Goal: Task Accomplishment & Management: Manage account settings

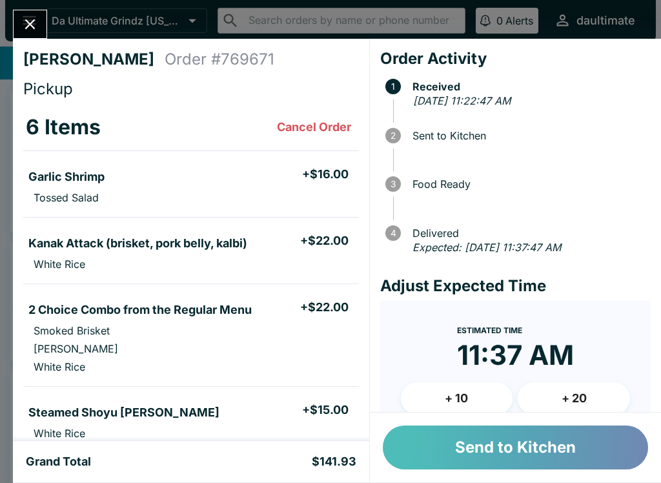
click at [498, 454] on button "Send to Kitchen" at bounding box center [515, 447] width 265 height 44
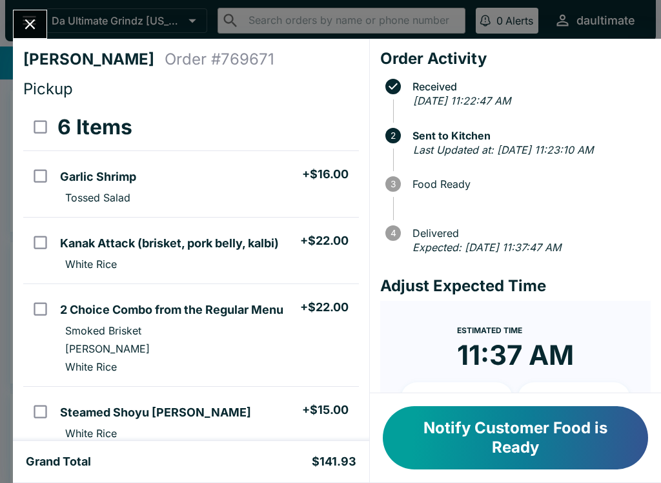
click at [34, 26] on icon "Close" at bounding box center [29, 23] width 17 height 17
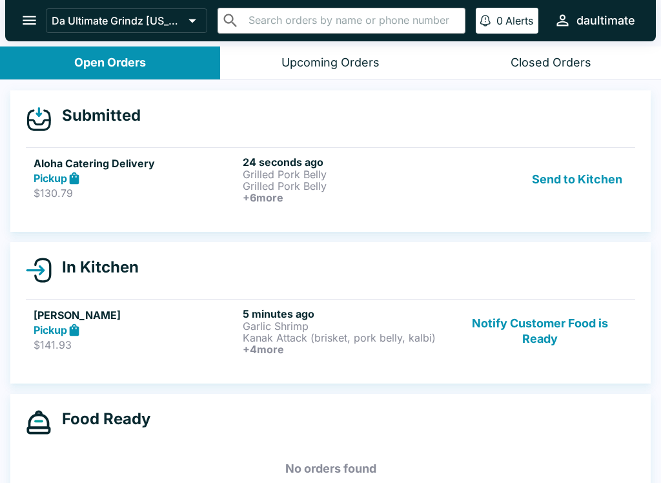
click at [177, 159] on h5 "Aloha Catering Delivery" at bounding box center [136, 163] width 204 height 15
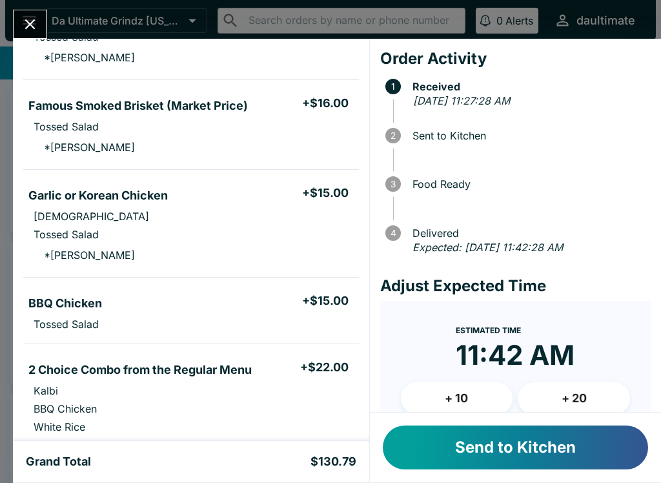
scroll to position [305, 0]
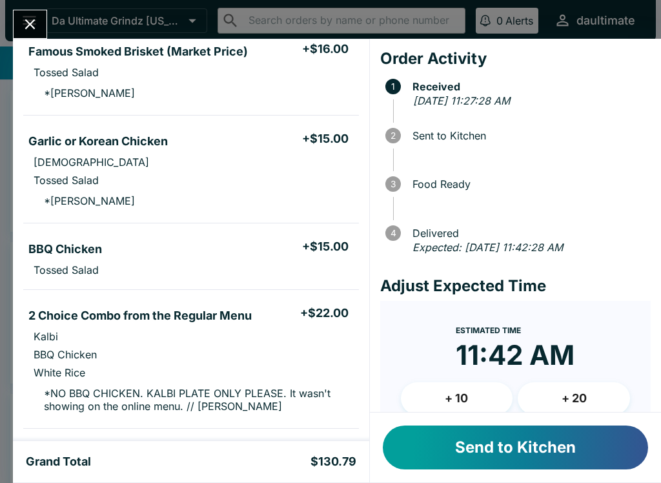
click at [528, 448] on button "Send to Kitchen" at bounding box center [515, 447] width 265 height 44
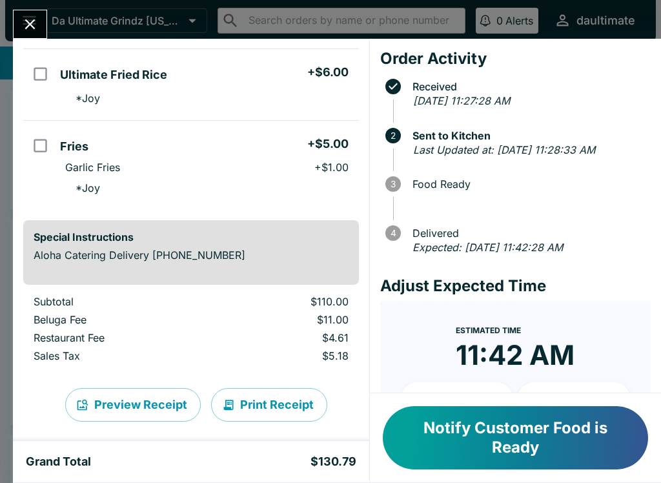
scroll to position [696, 0]
click at [38, 29] on icon "Close" at bounding box center [29, 23] width 17 height 17
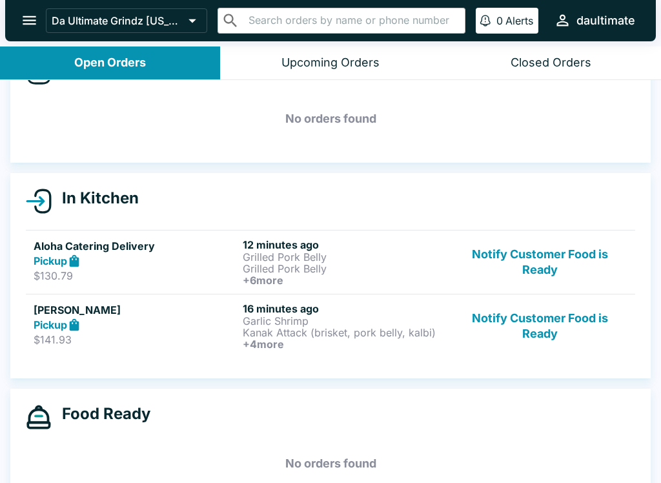
scroll to position [55, 0]
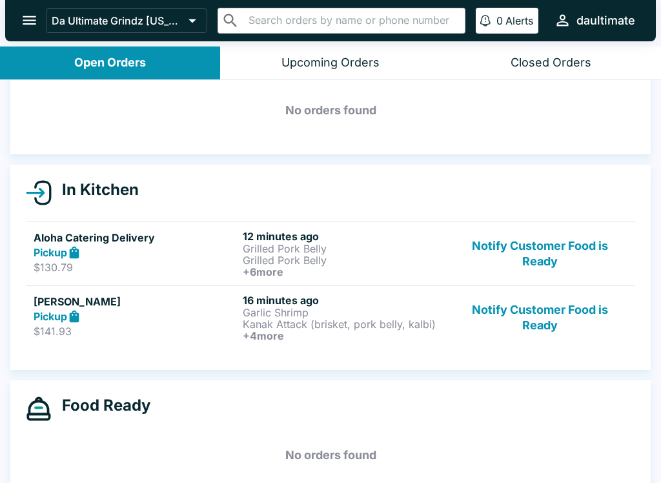
click at [148, 326] on p "$141.93" at bounding box center [136, 331] width 204 height 13
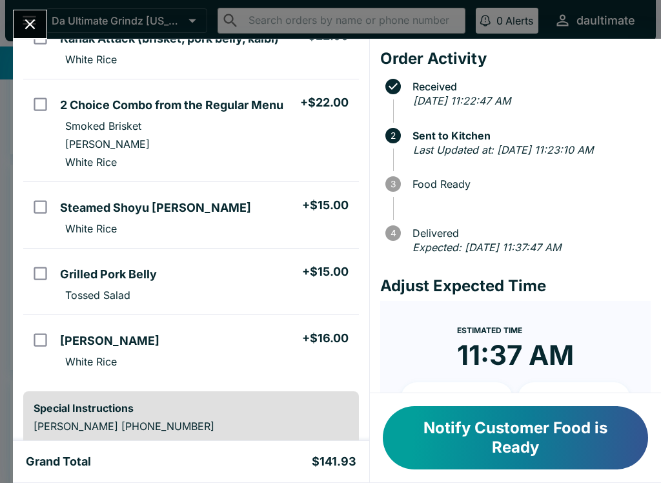
scroll to position [202, 0]
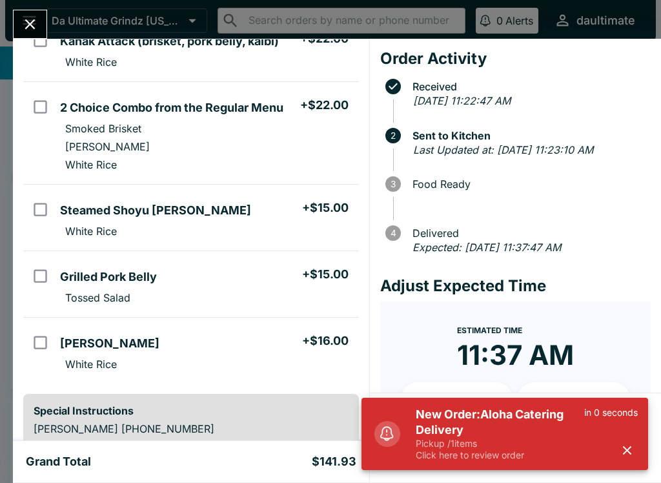
click at [34, 30] on icon "Close" at bounding box center [29, 23] width 17 height 17
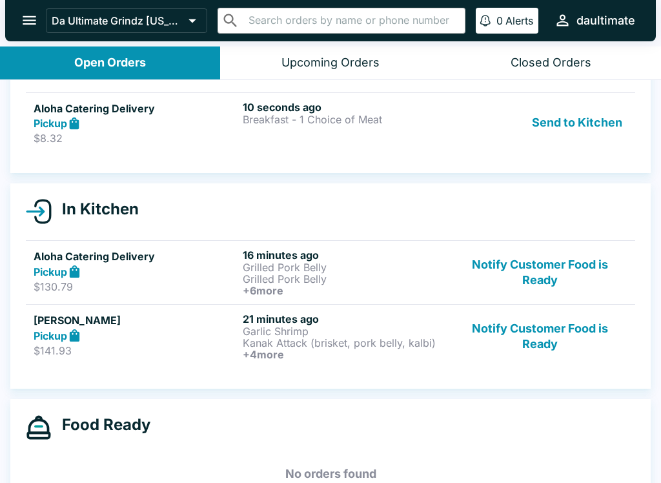
click at [197, 283] on p "$130.79" at bounding box center [136, 286] width 204 height 13
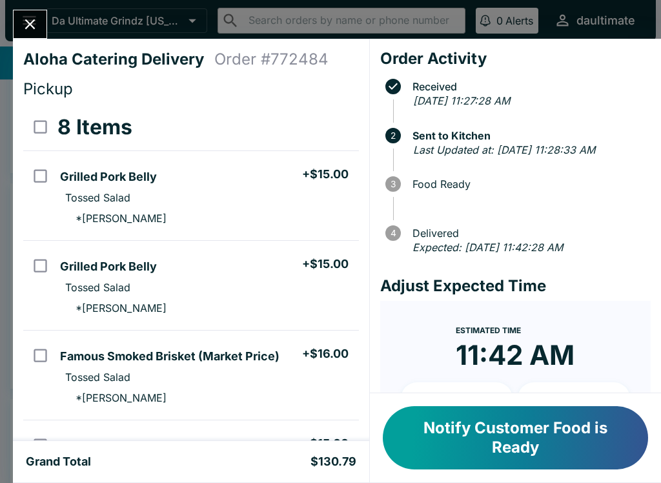
scroll to position [-3, 0]
click at [28, 19] on icon "Close" at bounding box center [29, 23] width 17 height 17
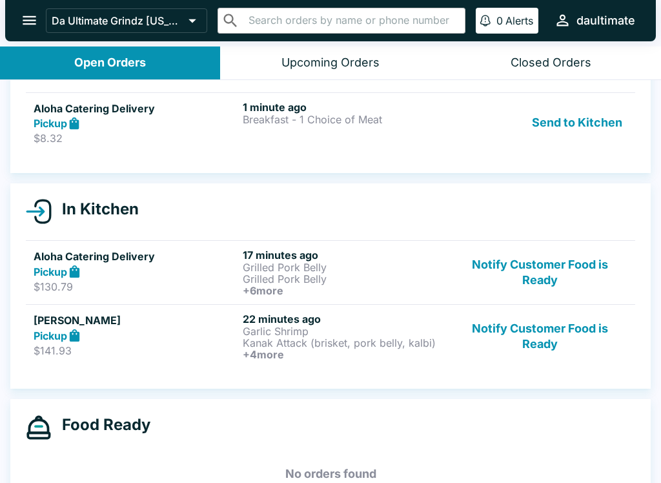
click at [97, 354] on p "$141.93" at bounding box center [136, 350] width 204 height 13
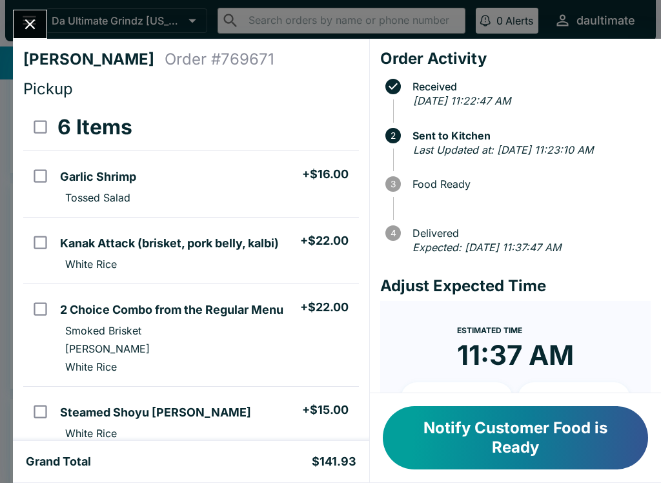
scroll to position [-2, 0]
click at [32, 30] on icon "Close" at bounding box center [29, 23] width 17 height 17
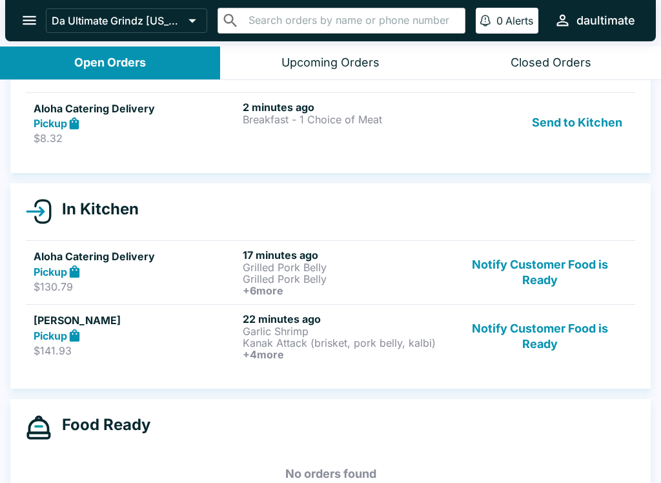
click at [204, 135] on p "$8.32" at bounding box center [136, 138] width 204 height 13
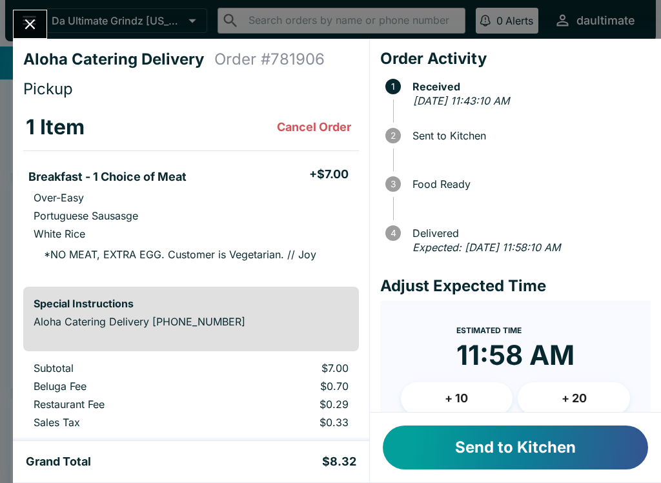
click at [463, 450] on button "Send to Kitchen" at bounding box center [515, 447] width 265 height 44
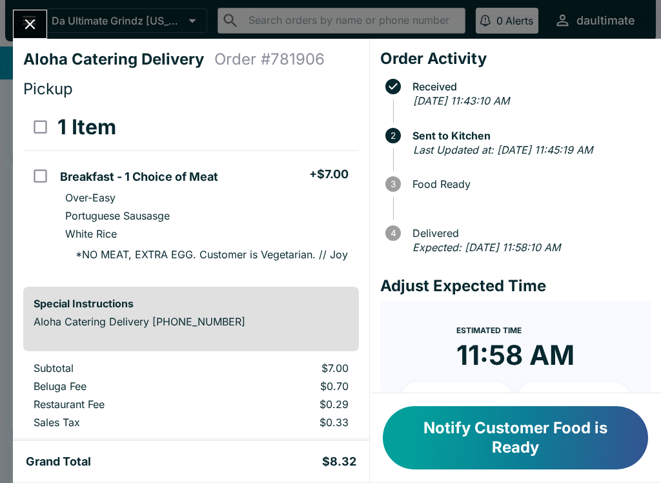
scroll to position [-1, 0]
click at [36, 23] on icon "Close" at bounding box center [29, 23] width 17 height 17
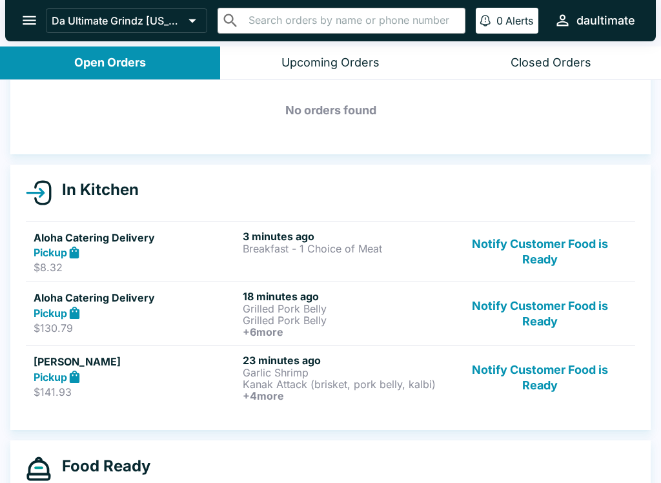
click at [136, 250] on div "Pickup" at bounding box center [136, 252] width 204 height 15
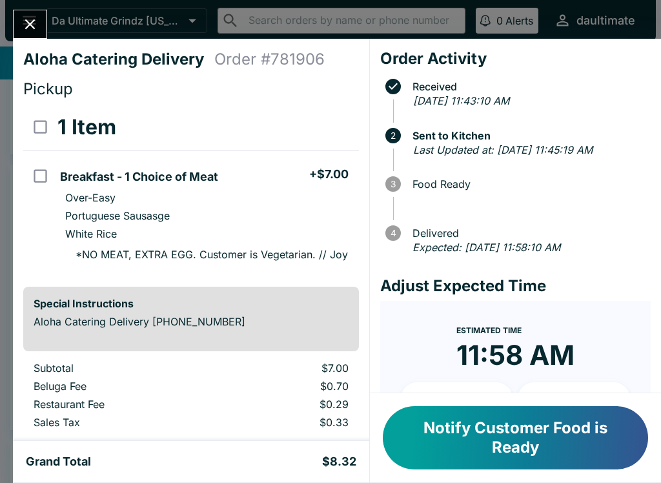
click at [29, 32] on icon "Close" at bounding box center [29, 23] width 17 height 17
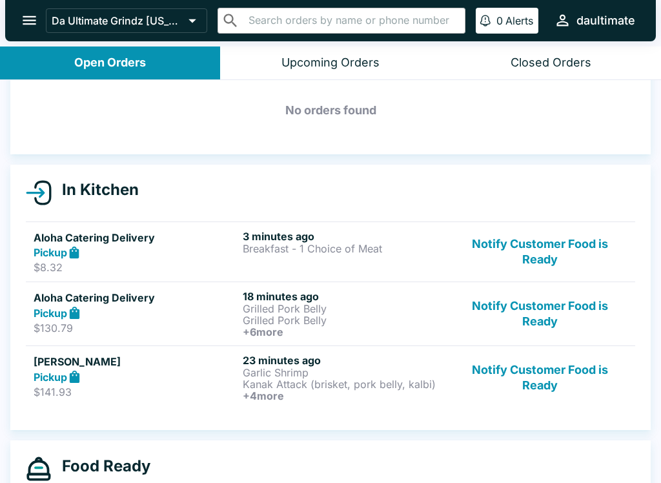
click at [159, 310] on div "Pickup" at bounding box center [136, 312] width 204 height 15
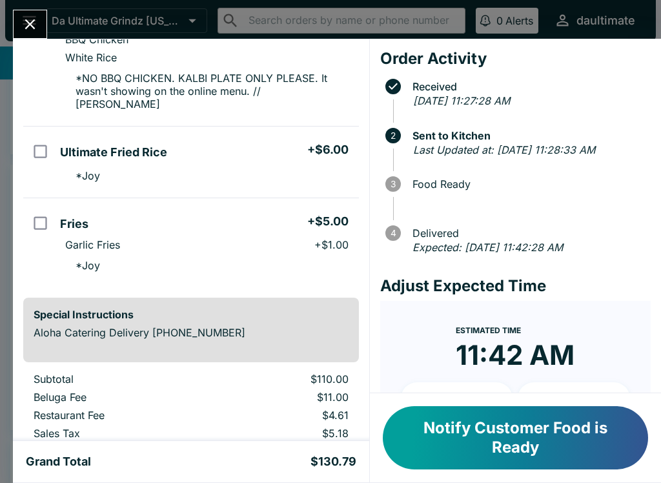
scroll to position [621, 0]
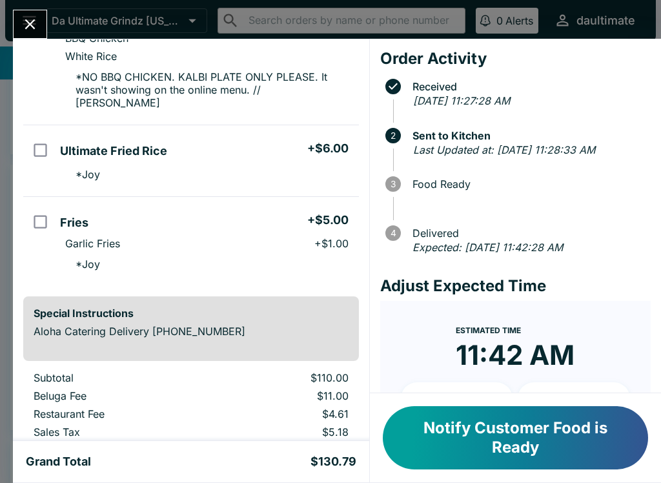
click at [34, 25] on icon "Close" at bounding box center [29, 23] width 17 height 17
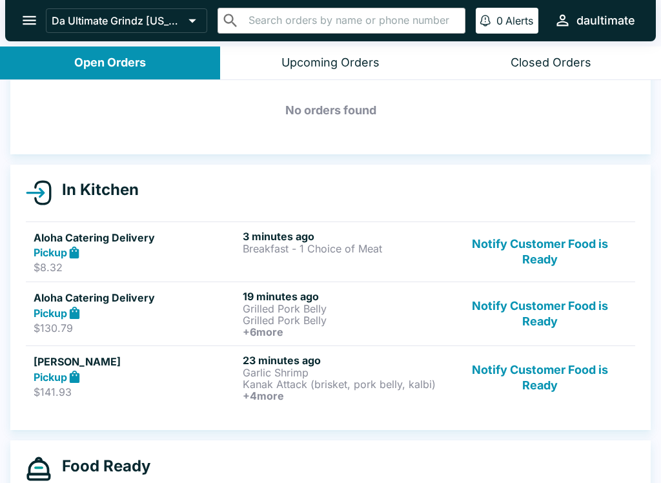
click at [57, 384] on div "[PERSON_NAME] Pickup $141.93" at bounding box center [136, 378] width 204 height 48
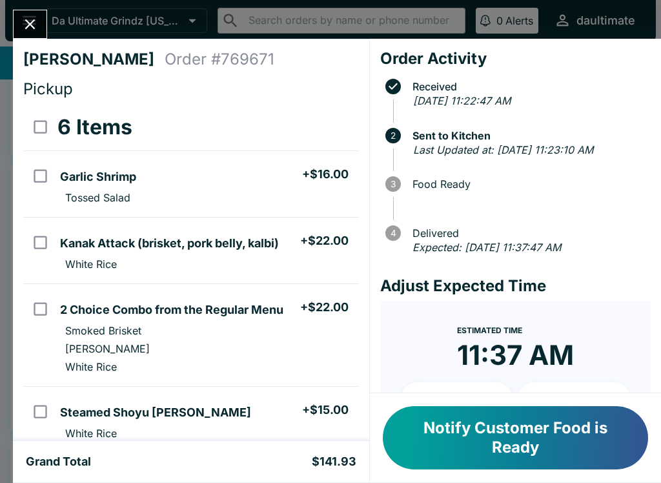
click at [33, 33] on icon "Close" at bounding box center [29, 23] width 17 height 17
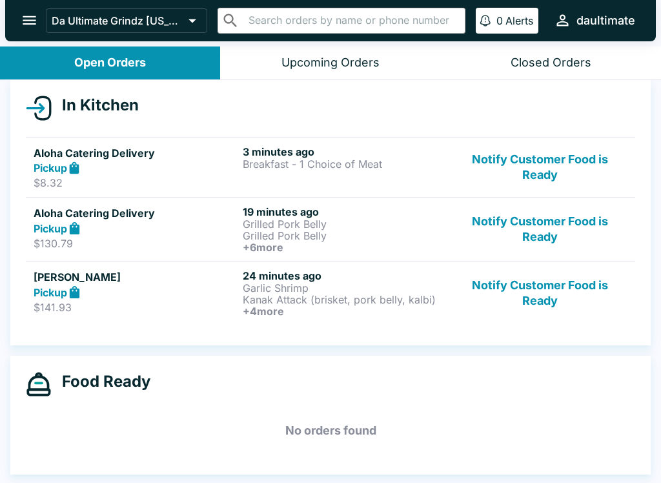
scroll to position [2, 0]
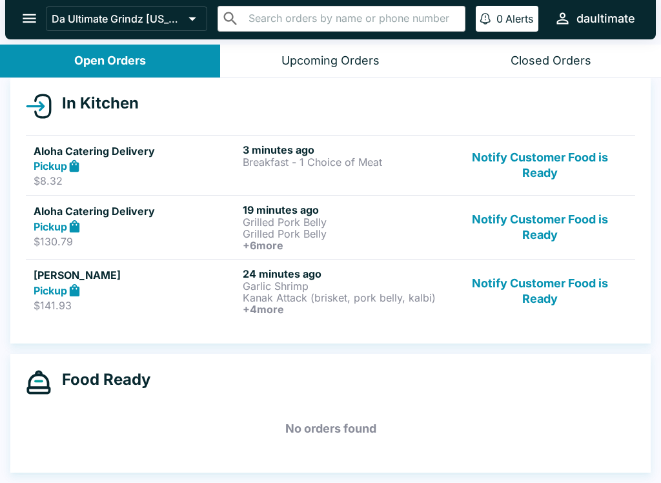
click at [386, 302] on p "Kanak Attack (brisket, pork belly, kalbi)" at bounding box center [345, 298] width 204 height 12
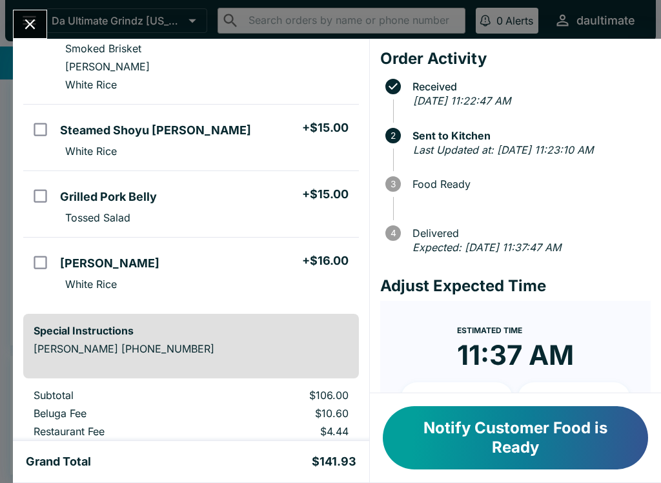
click at [27, 30] on icon "Close" at bounding box center [29, 23] width 17 height 17
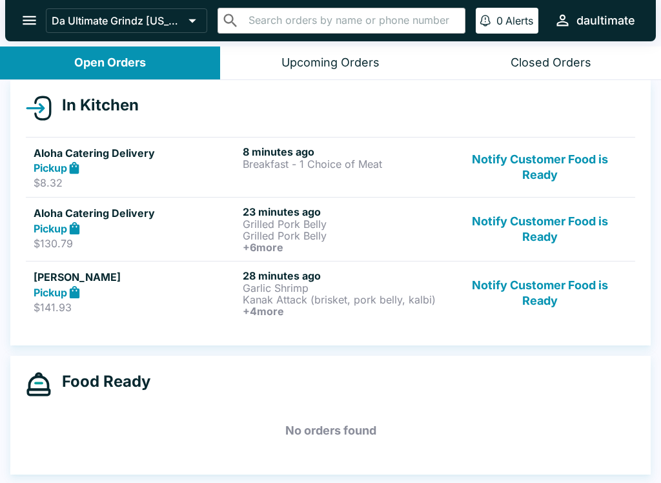
click at [67, 185] on p "$8.32" at bounding box center [136, 182] width 204 height 13
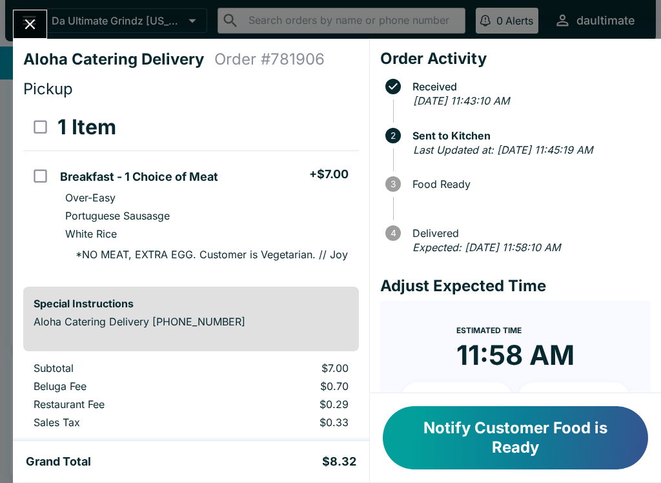
click at [43, 30] on button "Close" at bounding box center [30, 24] width 33 height 28
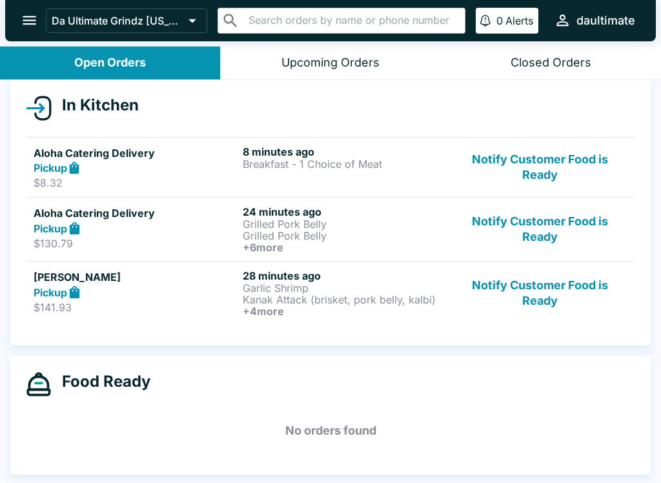
click at [70, 232] on icon at bounding box center [74, 228] width 15 height 15
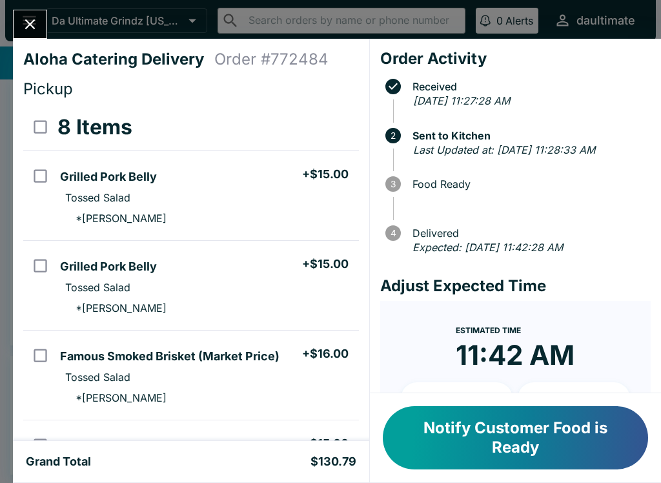
click at [35, 25] on icon "Close" at bounding box center [29, 23] width 17 height 17
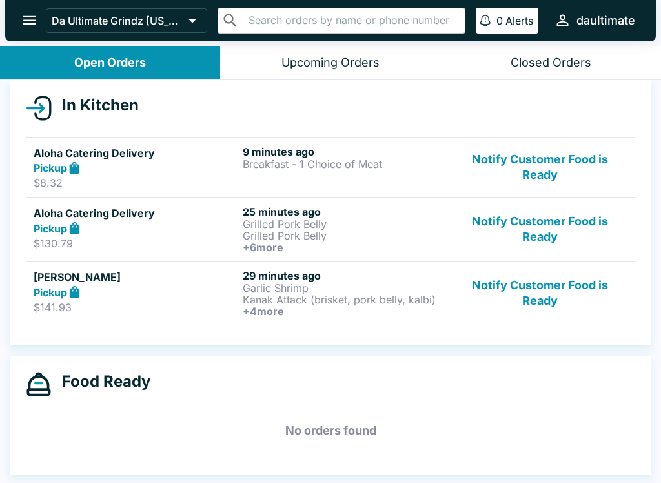
click at [311, 282] on p "Garlic Shrimp" at bounding box center [345, 288] width 204 height 12
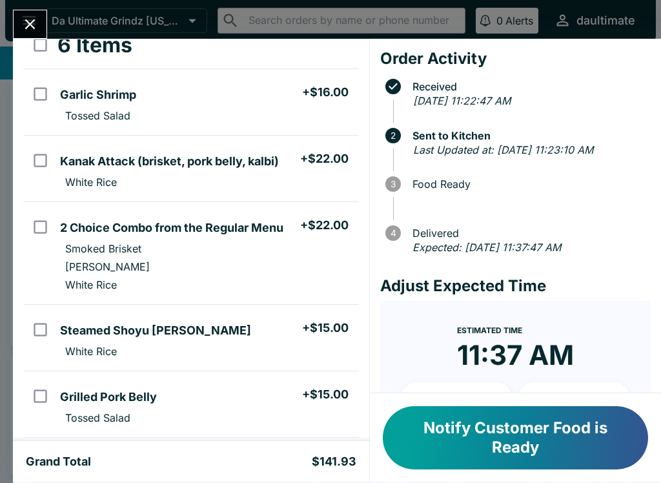
scroll to position [82, 0]
click at [43, 230] on input "orders table" at bounding box center [40, 226] width 29 height 29
checkbox input "true"
click at [45, 98] on input "orders table" at bounding box center [40, 93] width 29 height 29
checkbox input "true"
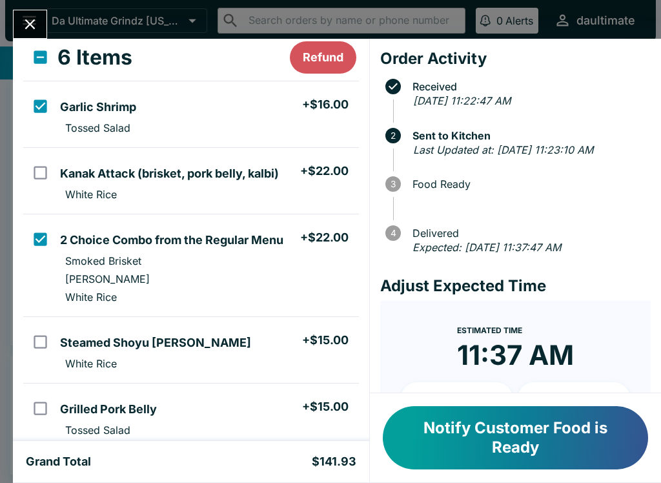
scroll to position [69, 0]
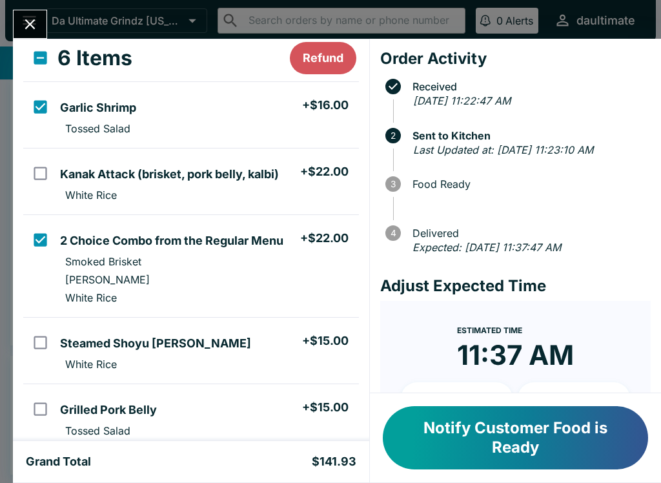
click at [46, 182] on input "orders table" at bounding box center [40, 173] width 29 height 29
checkbox input "true"
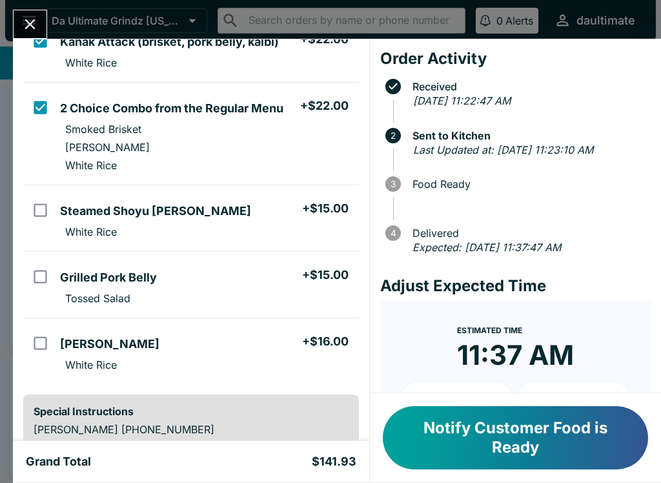
scroll to position [201, 0]
click at [37, 212] on input "orders table" at bounding box center [40, 210] width 29 height 29
checkbox input "true"
click at [41, 281] on input "orders table" at bounding box center [40, 276] width 29 height 29
checkbox input "true"
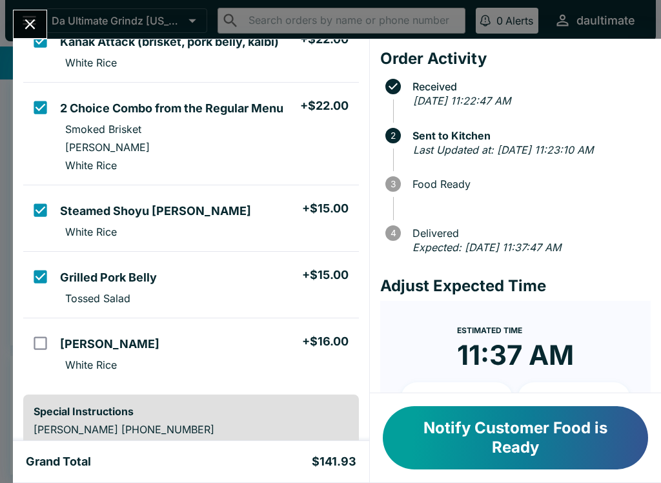
click at [54, 339] on input "orders table" at bounding box center [40, 342] width 29 height 29
checkbox input "true"
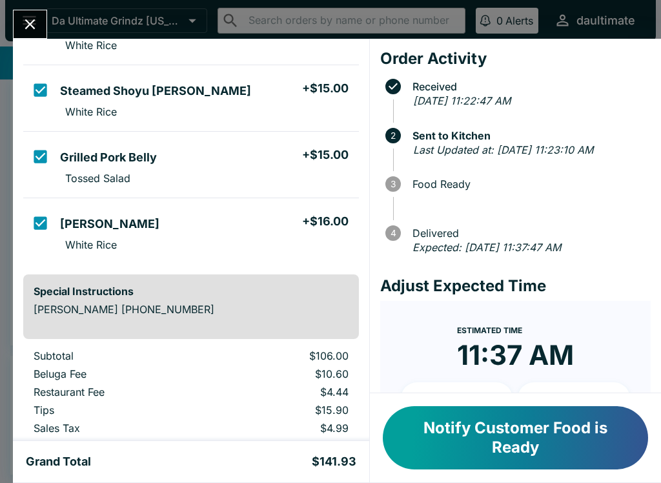
scroll to position [322, 0]
click at [568, 439] on button "Notify Customer Food is Ready" at bounding box center [515, 437] width 265 height 63
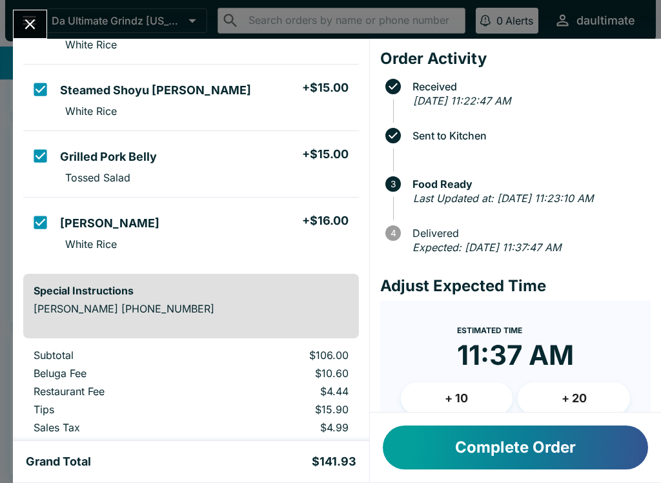
scroll to position [98, 0]
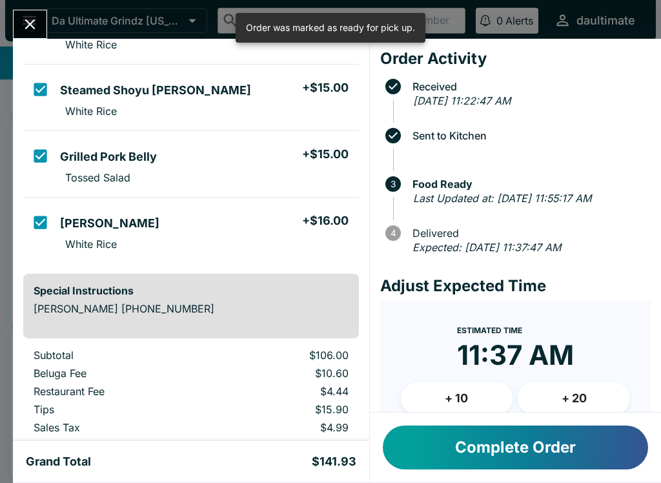
click at [42, 19] on button "Close" at bounding box center [30, 24] width 33 height 28
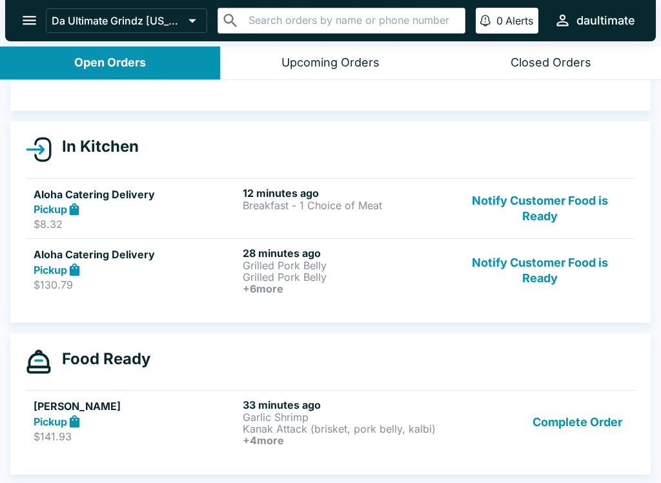
click at [36, 206] on strong "Pickup" at bounding box center [51, 209] width 34 height 13
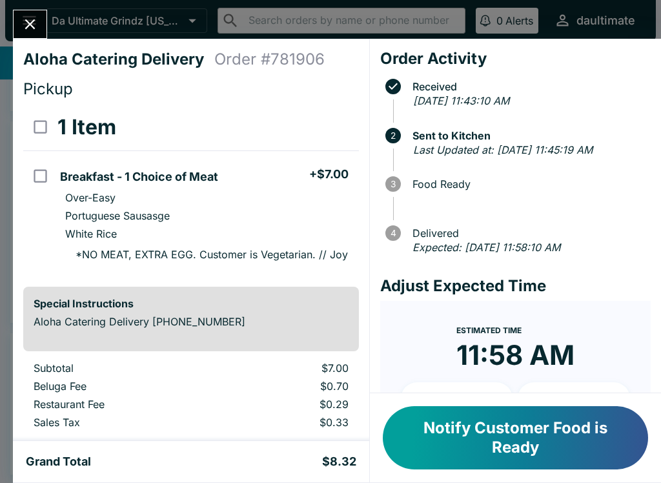
click at [27, 30] on icon "Close" at bounding box center [29, 23] width 17 height 17
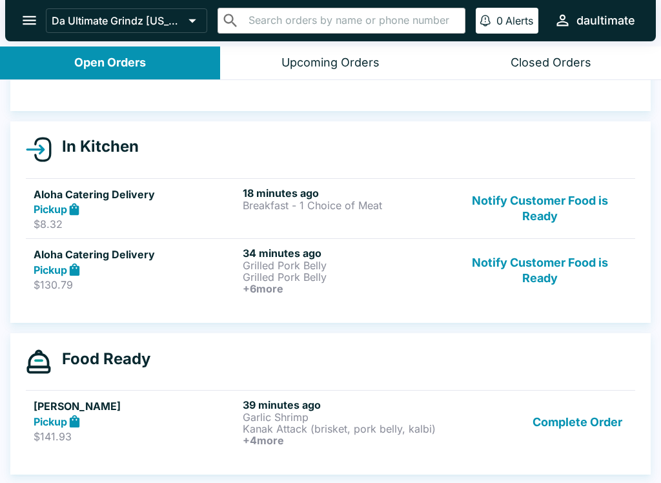
click at [65, 418] on strong "Pickup" at bounding box center [51, 421] width 34 height 13
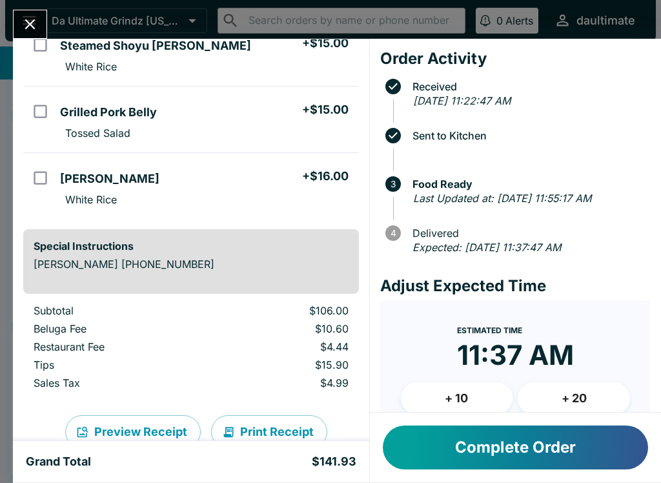
scroll to position [395, 0]
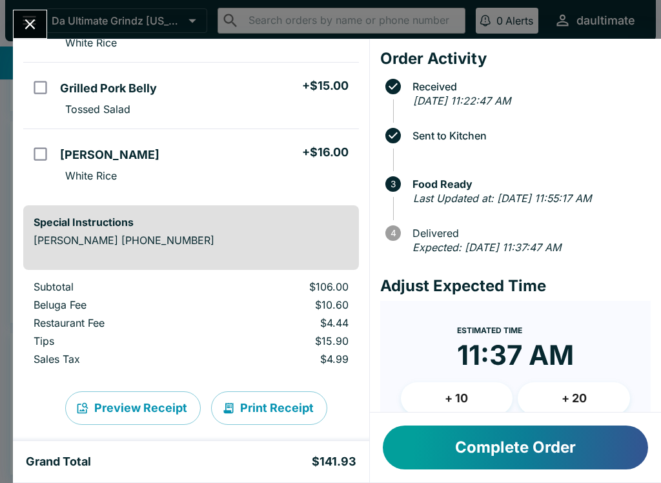
click at [30, 37] on button "Close" at bounding box center [30, 24] width 33 height 28
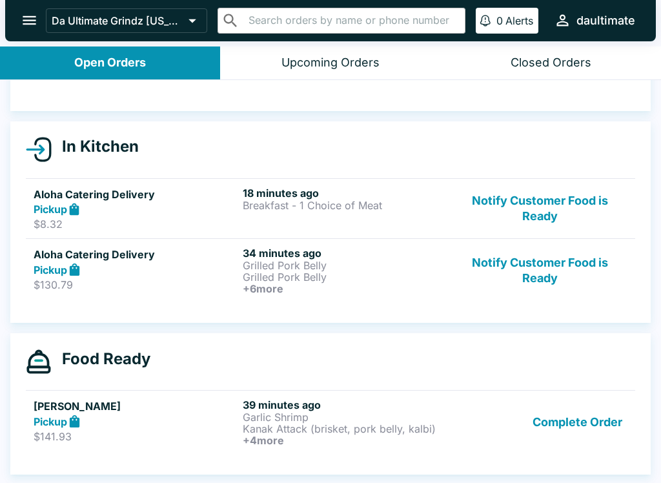
click at [41, 281] on p "$130.79" at bounding box center [136, 284] width 204 height 13
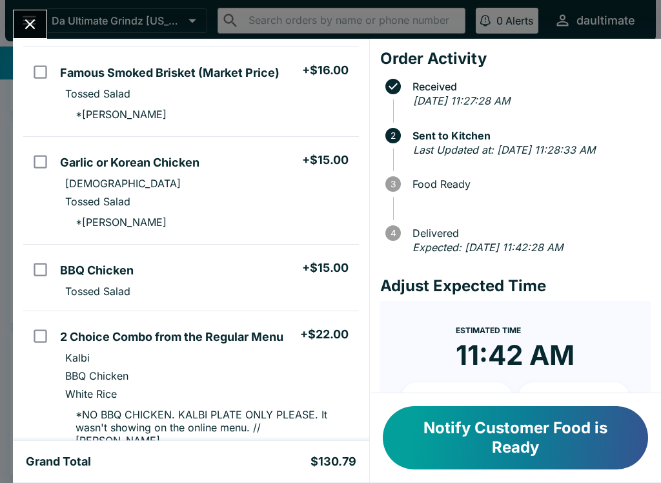
scroll to position [283, 0]
click at [26, 256] on input "orders table" at bounding box center [40, 269] width 29 height 29
checkbox input "true"
click at [461, 461] on button "Notify Customer Food is Ready" at bounding box center [515, 437] width 265 height 63
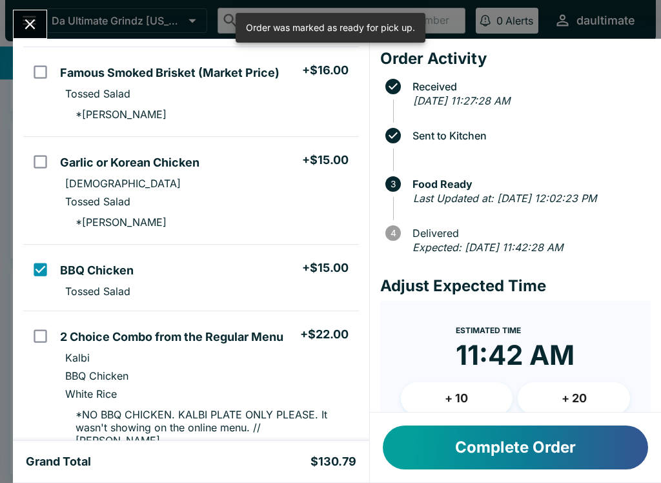
click at [20, 15] on button "Close" at bounding box center [30, 24] width 33 height 28
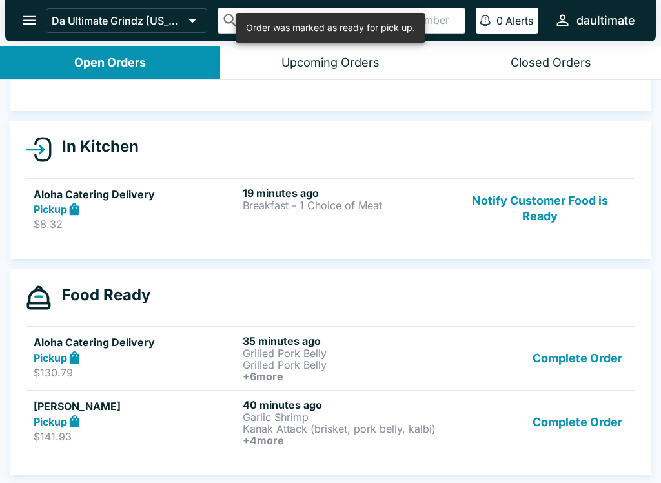
click at [559, 193] on button "Notify Customer Food is Ready" at bounding box center [539, 208] width 175 height 45
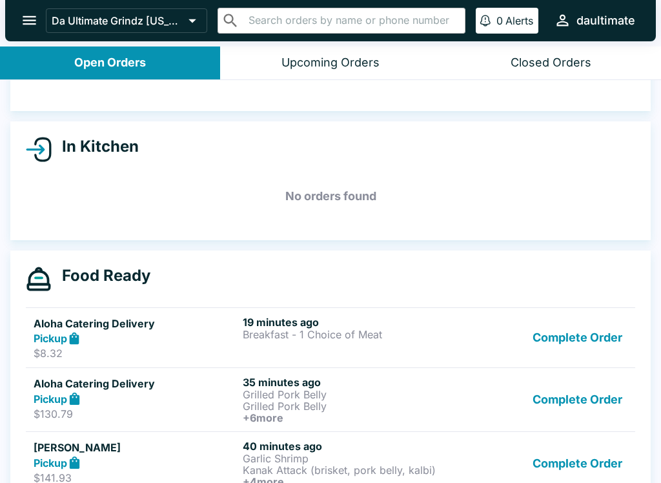
click at [83, 399] on div "Pickup" at bounding box center [136, 398] width 204 height 15
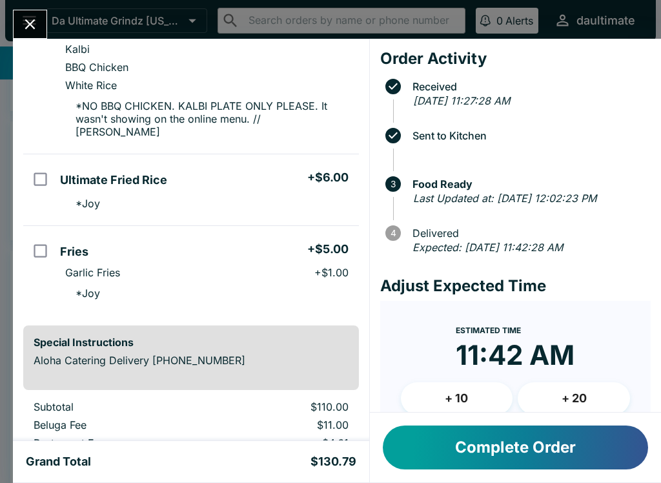
scroll to position [591, 0]
click at [34, 28] on icon "Close" at bounding box center [30, 24] width 10 height 10
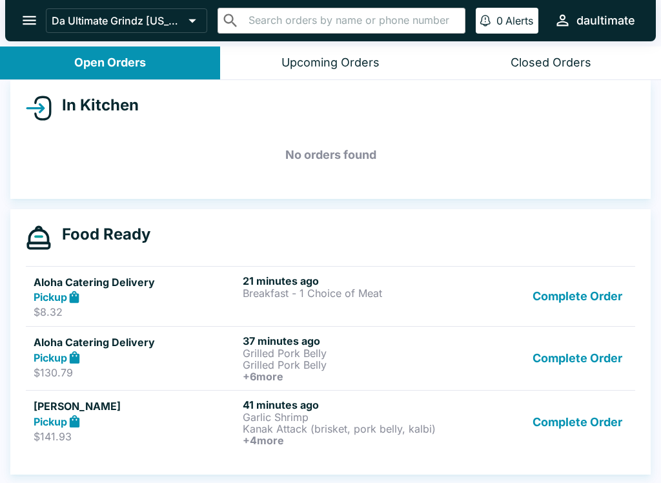
scroll to position [139, 0]
click at [238, 293] on div "Aloha Catering Delivery Pickup $8.32 21 minutes ago Breakfast - 1 Choice of Mea…" at bounding box center [331, 296] width 594 height 45
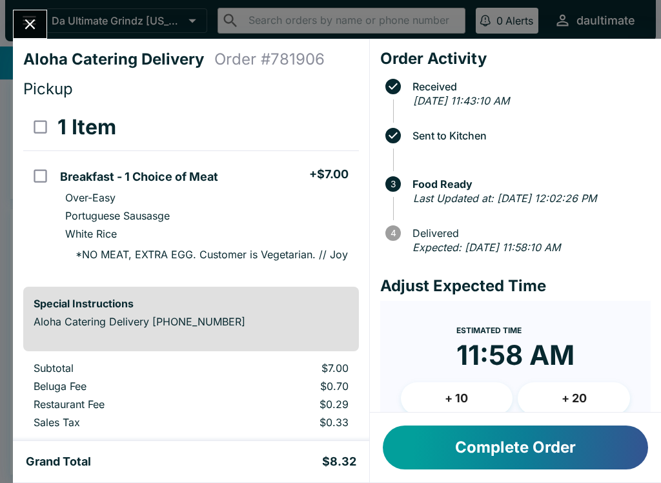
click at [46, 26] on button "Close" at bounding box center [30, 24] width 33 height 28
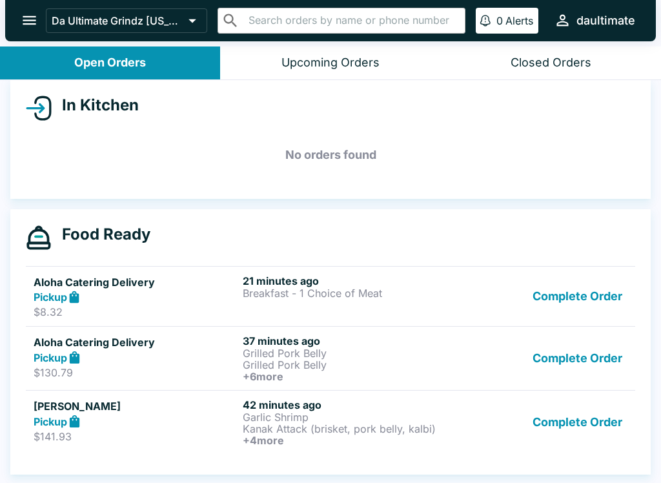
click at [175, 370] on p "$130.79" at bounding box center [136, 372] width 204 height 13
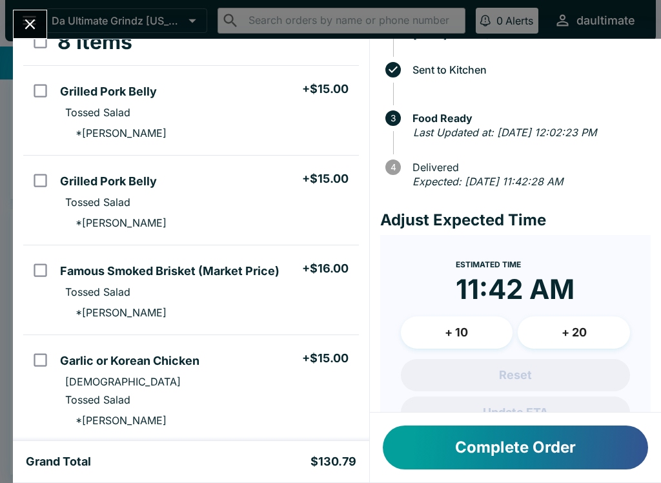
scroll to position [87, 0]
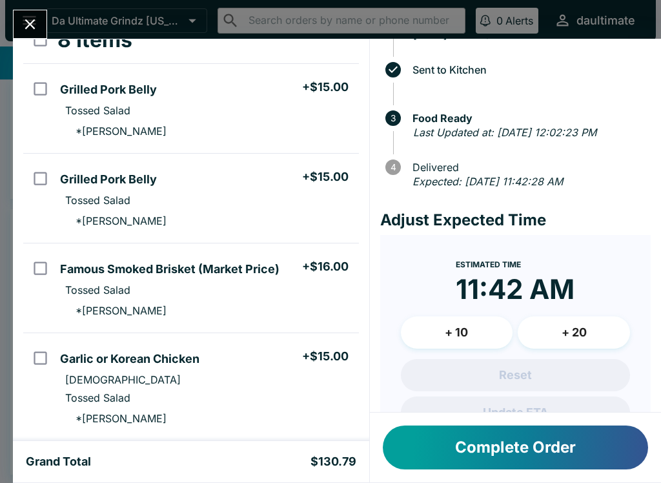
click at [34, 185] on input "orders table" at bounding box center [40, 178] width 29 height 29
checkbox input "true"
click at [34, 100] on input "orders table" at bounding box center [40, 88] width 29 height 29
checkbox input "true"
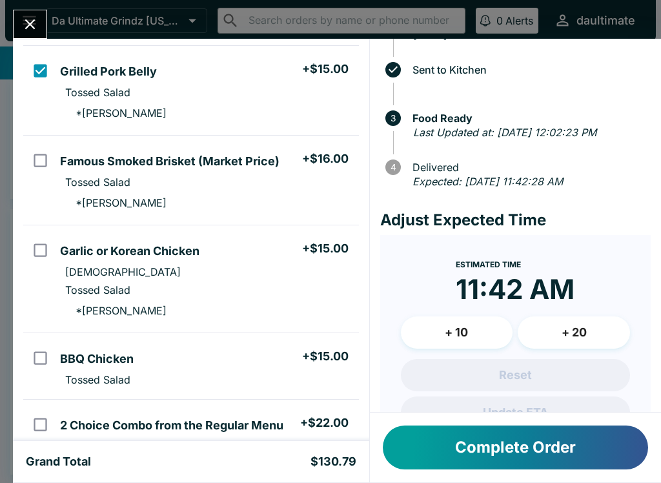
scroll to position [196, 0]
click at [80, 190] on li "* [PERSON_NAME]" at bounding box center [206, 201] width 303 height 23
checkbox input "true"
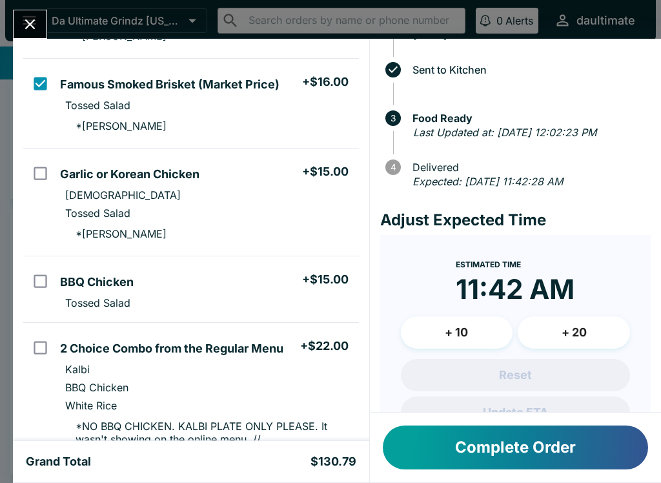
scroll to position [274, 0]
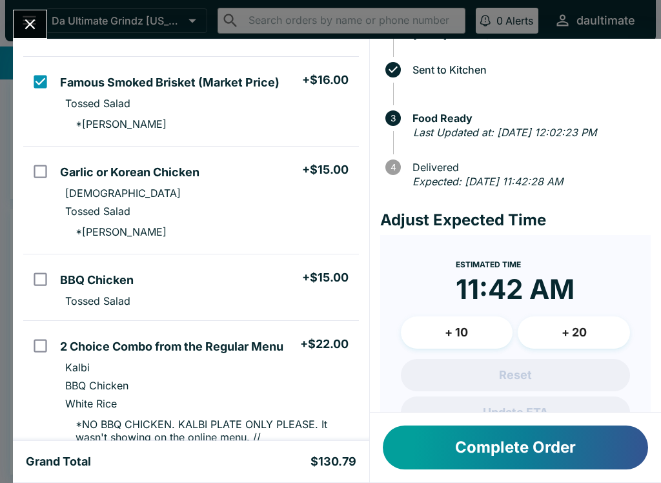
click at [53, 183] on input "orders table" at bounding box center [40, 171] width 29 height 29
checkbox input "true"
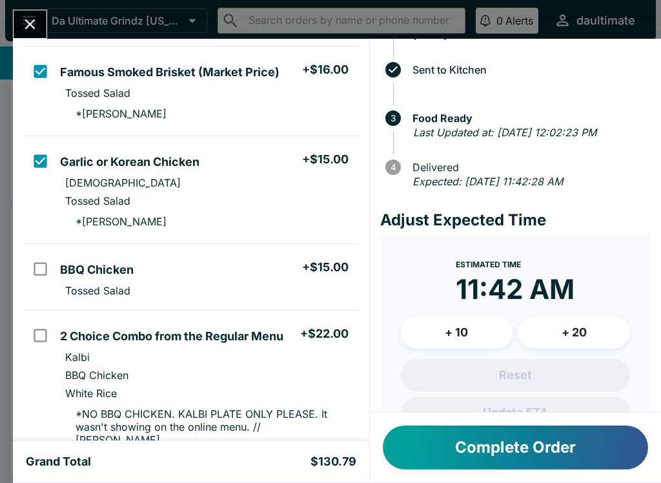
scroll to position [288, 0]
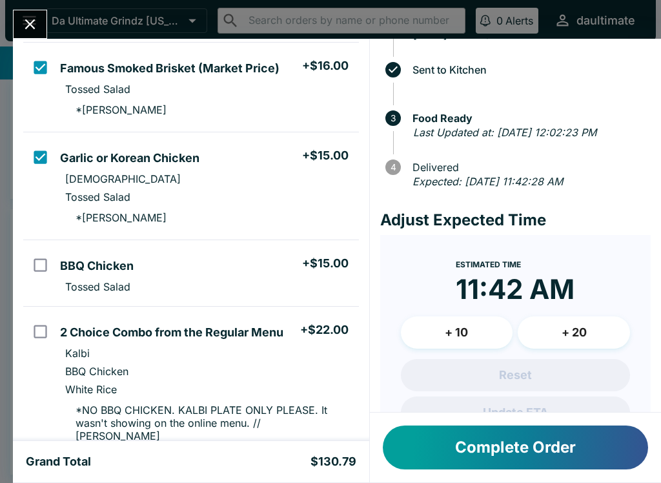
click at [34, 345] on input "orders table" at bounding box center [40, 331] width 29 height 29
checkbox input "true"
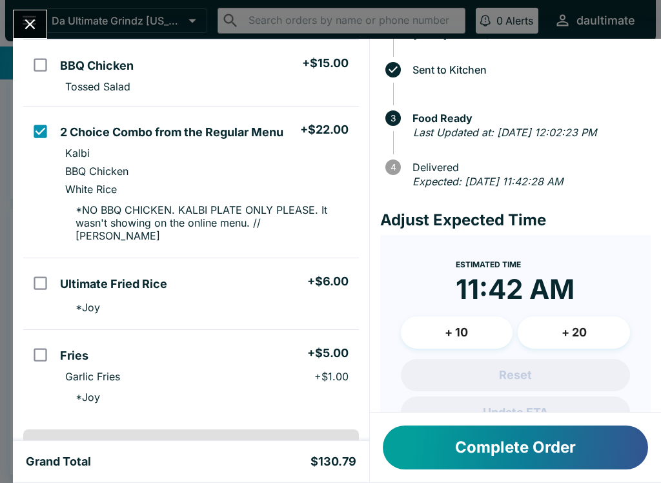
scroll to position [488, 0]
click at [42, 342] on input "orders table" at bounding box center [40, 354] width 29 height 29
checkbox input "true"
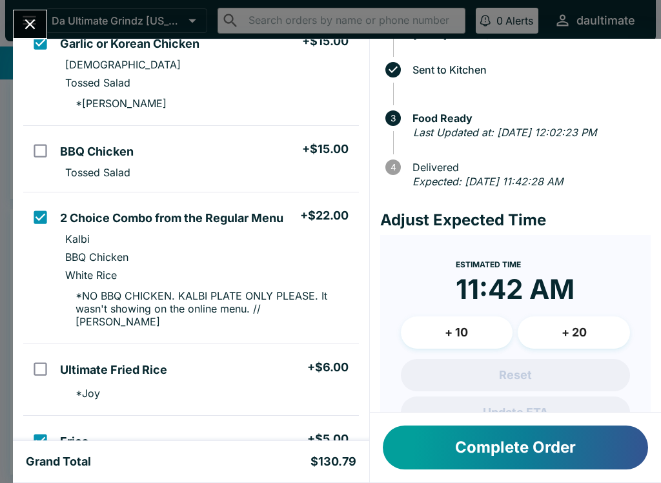
scroll to position [401, 0]
click at [566, 452] on button "Complete Order" at bounding box center [515, 447] width 265 height 44
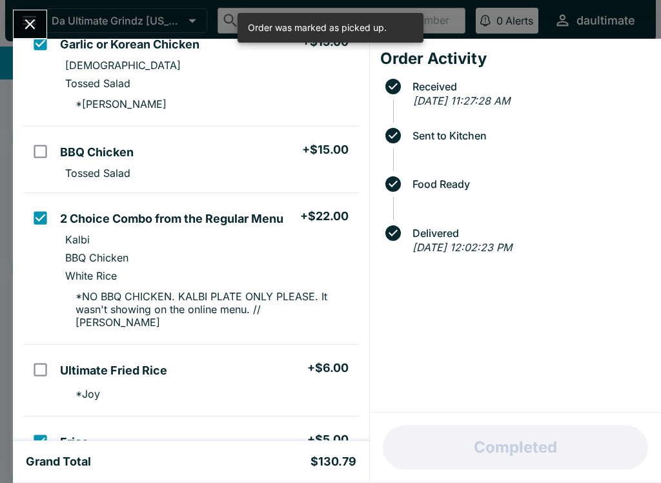
scroll to position [75, 0]
click at [28, 37] on button "Close" at bounding box center [30, 24] width 33 height 28
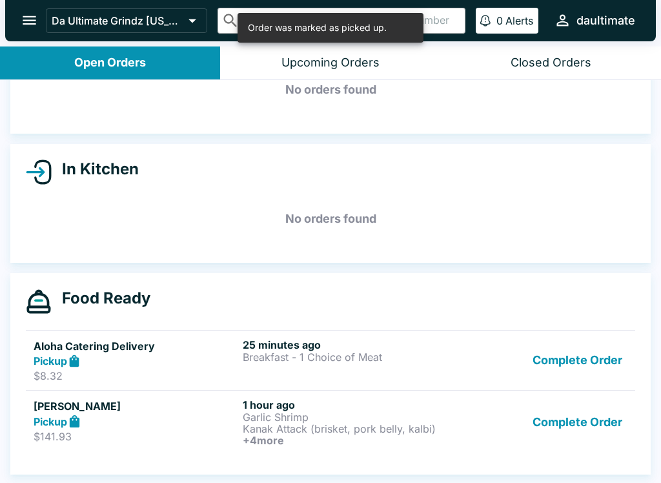
click at [605, 364] on button "Complete Order" at bounding box center [577, 360] width 100 height 45
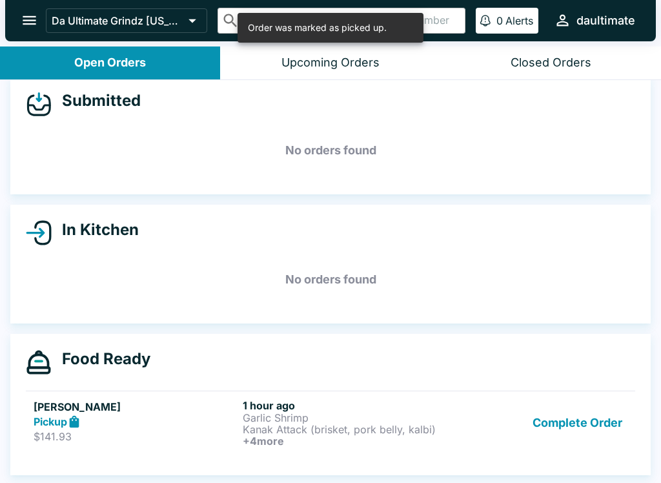
scroll to position [16, 0]
click at [592, 434] on button "Complete Order" at bounding box center [577, 423] width 100 height 48
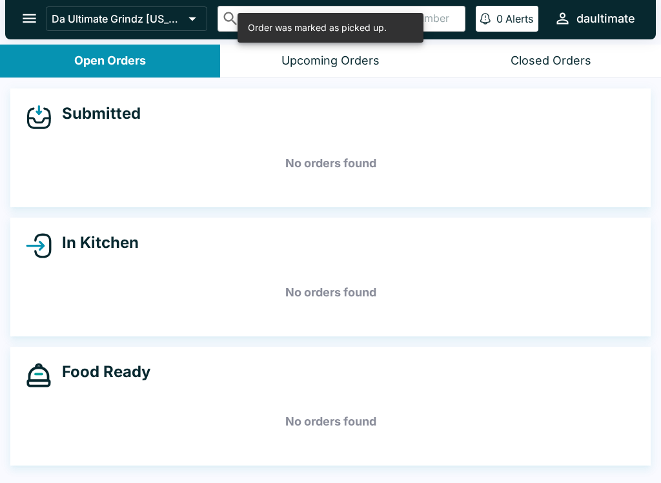
scroll to position [0, 0]
